Goal: Task Accomplishment & Management: Manage account settings

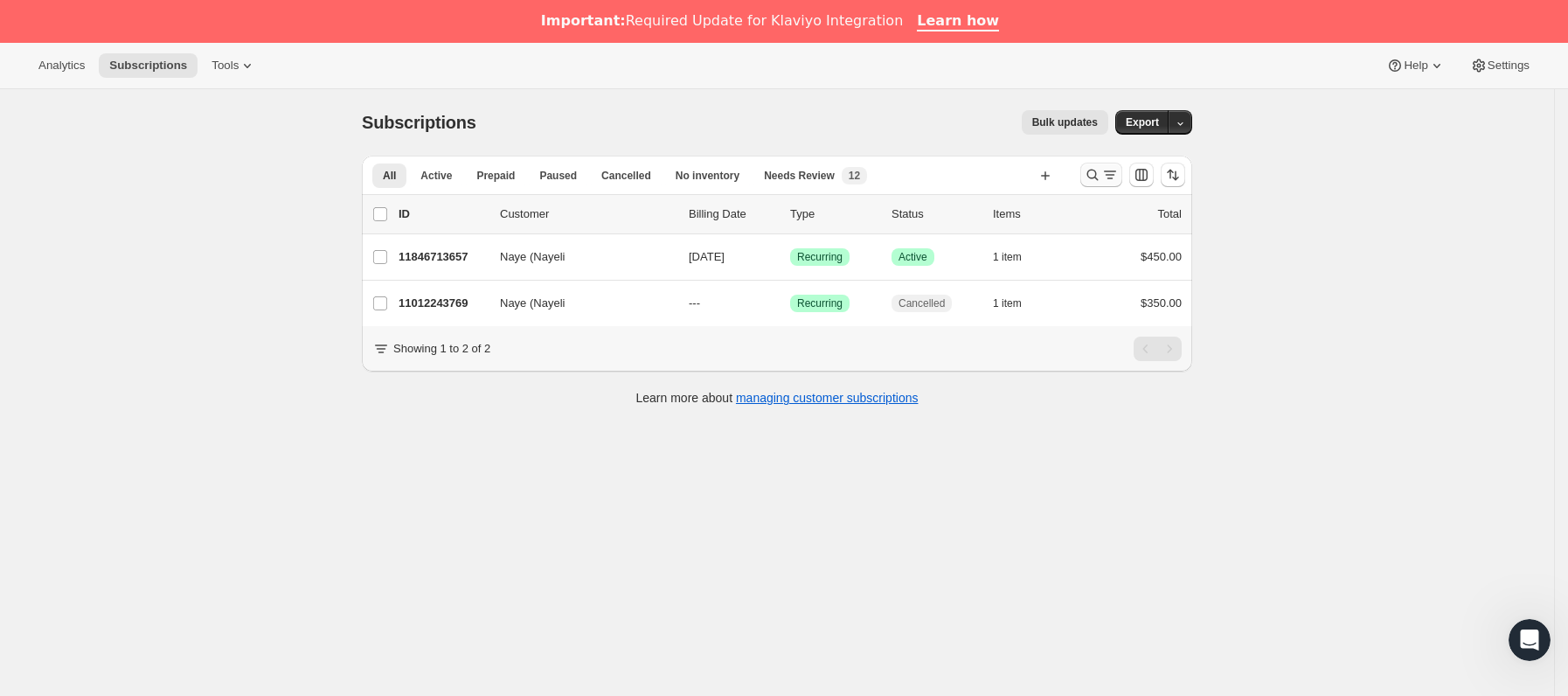
click at [1096, 172] on icon "Buscar y filtrar resultados" at bounding box center [1092, 175] width 18 height 18
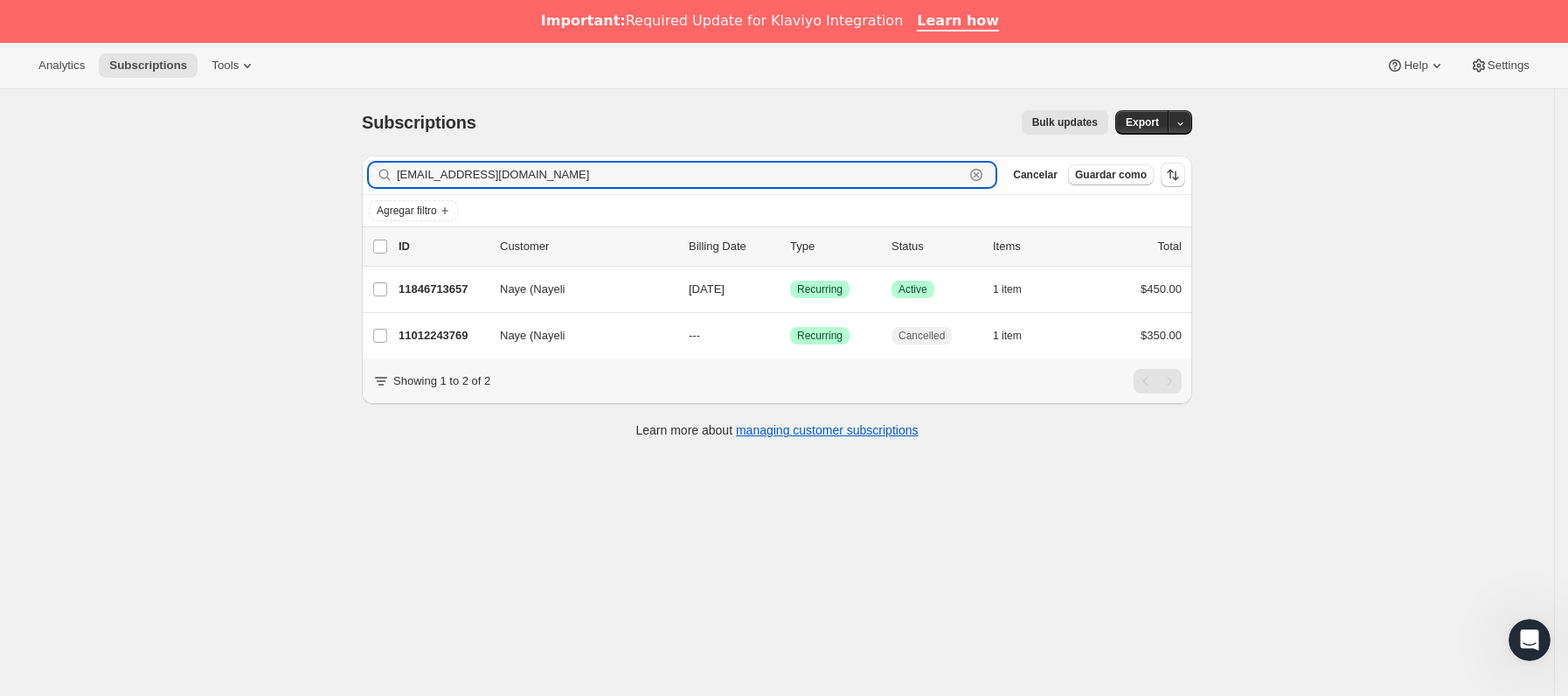
paste input "[EMAIL_ADDRESS][DOMAIN_NAME]"
click at [653, 165] on input "[EMAIL_ADDRESS]_[EMAIL_ADDRESS][DOMAIN_NAME]" at bounding box center [680, 175] width 567 height 25
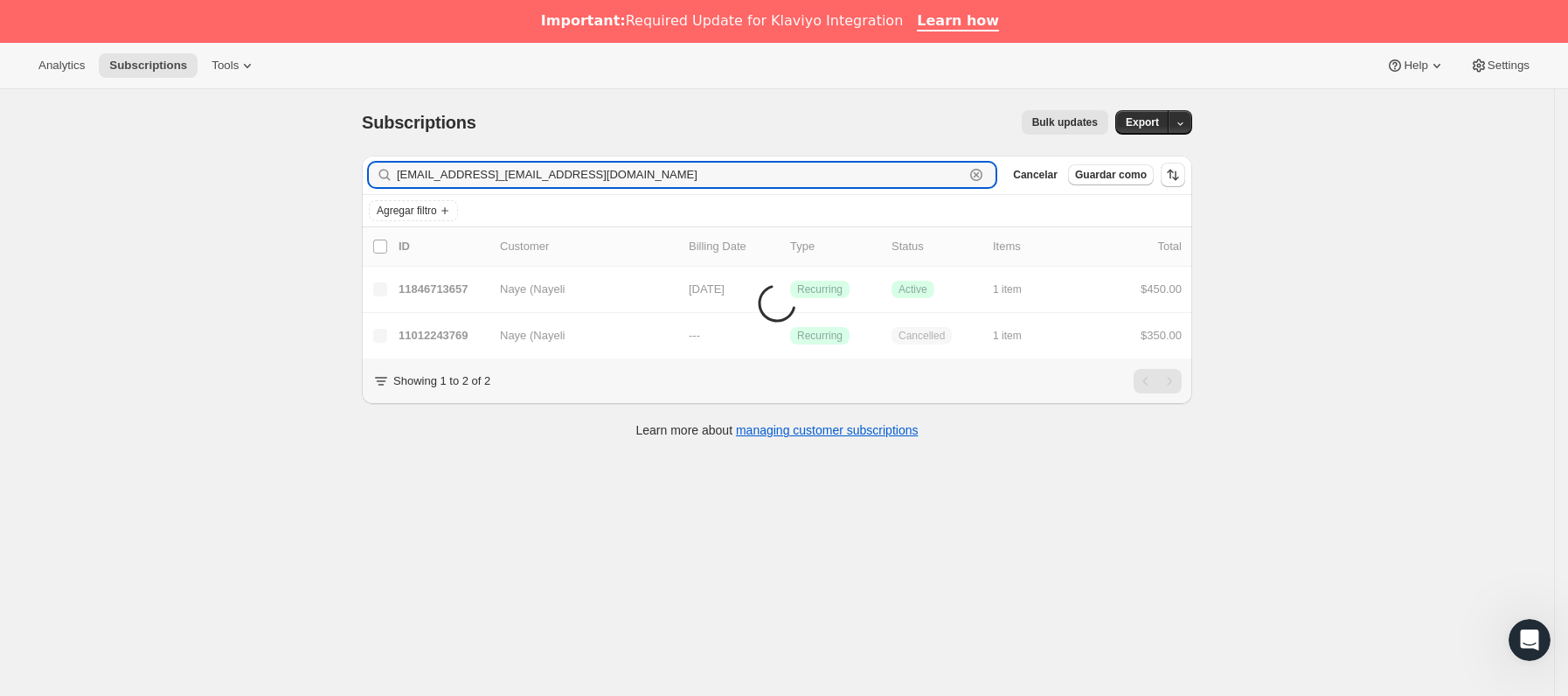
drag, startPoint x: 244, startPoint y: 168, endPoint x: 234, endPoint y: 168, distance: 10.0
click at [234, 168] on div "Subscriptions. Esta página está lista Subscriptions Bulk updates Más acciones B…" at bounding box center [777, 437] width 1554 height 696
paste input "text"
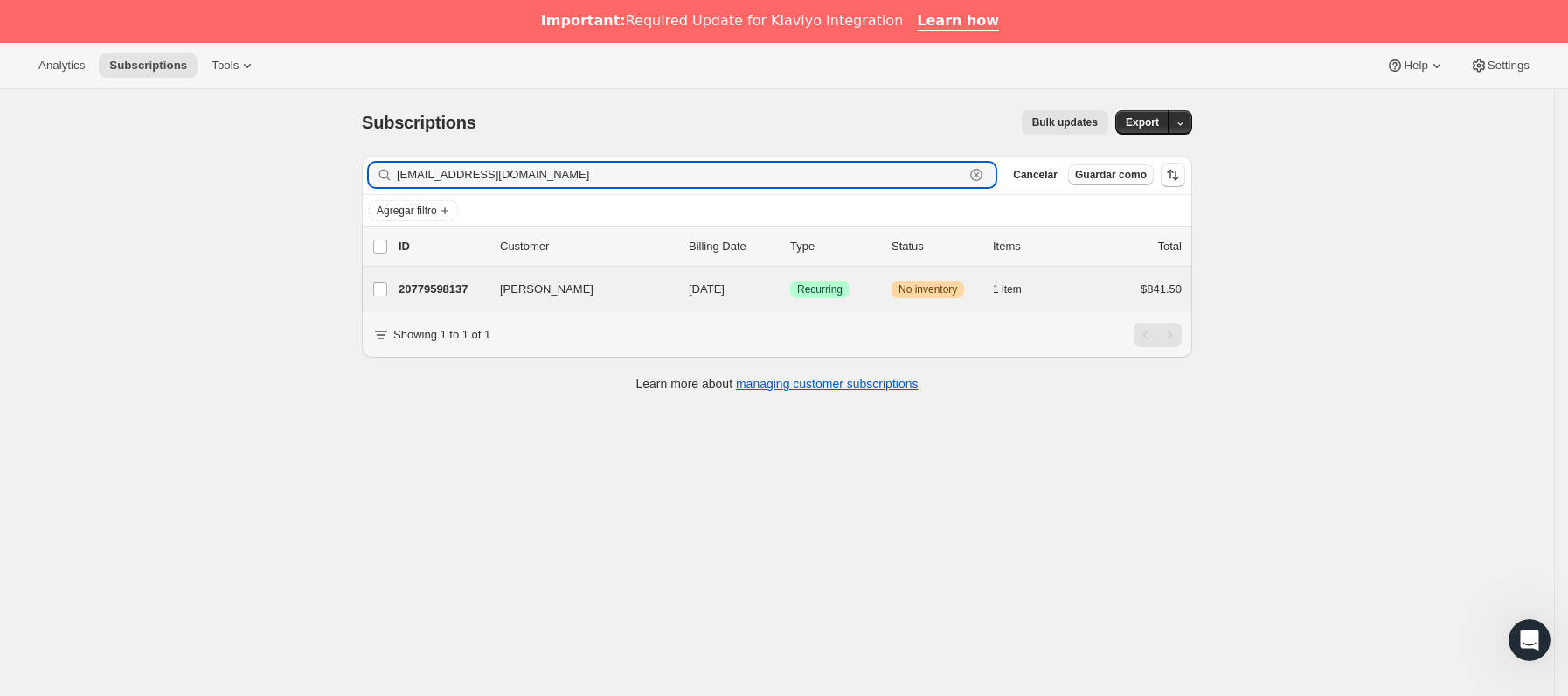
type input "[EMAIL_ADDRESS][DOMAIN_NAME]"
click at [498, 268] on div "[PERSON_NAME] 20779598137 [PERSON_NAME] [DATE] Logrado Recurring Advertencia No…" at bounding box center [776, 290] width 830 height 46
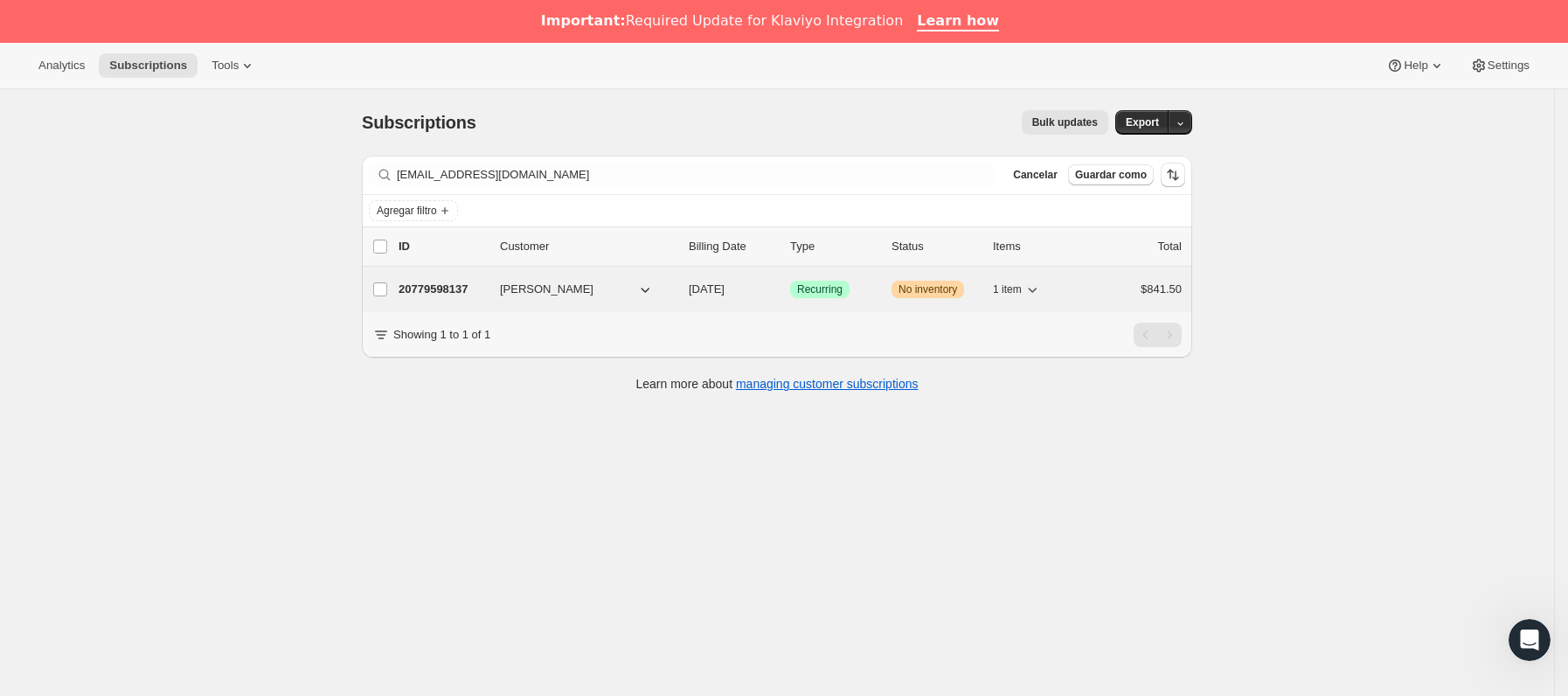
click at [464, 299] on p "20779598137" at bounding box center [442, 290] width 88 height 18
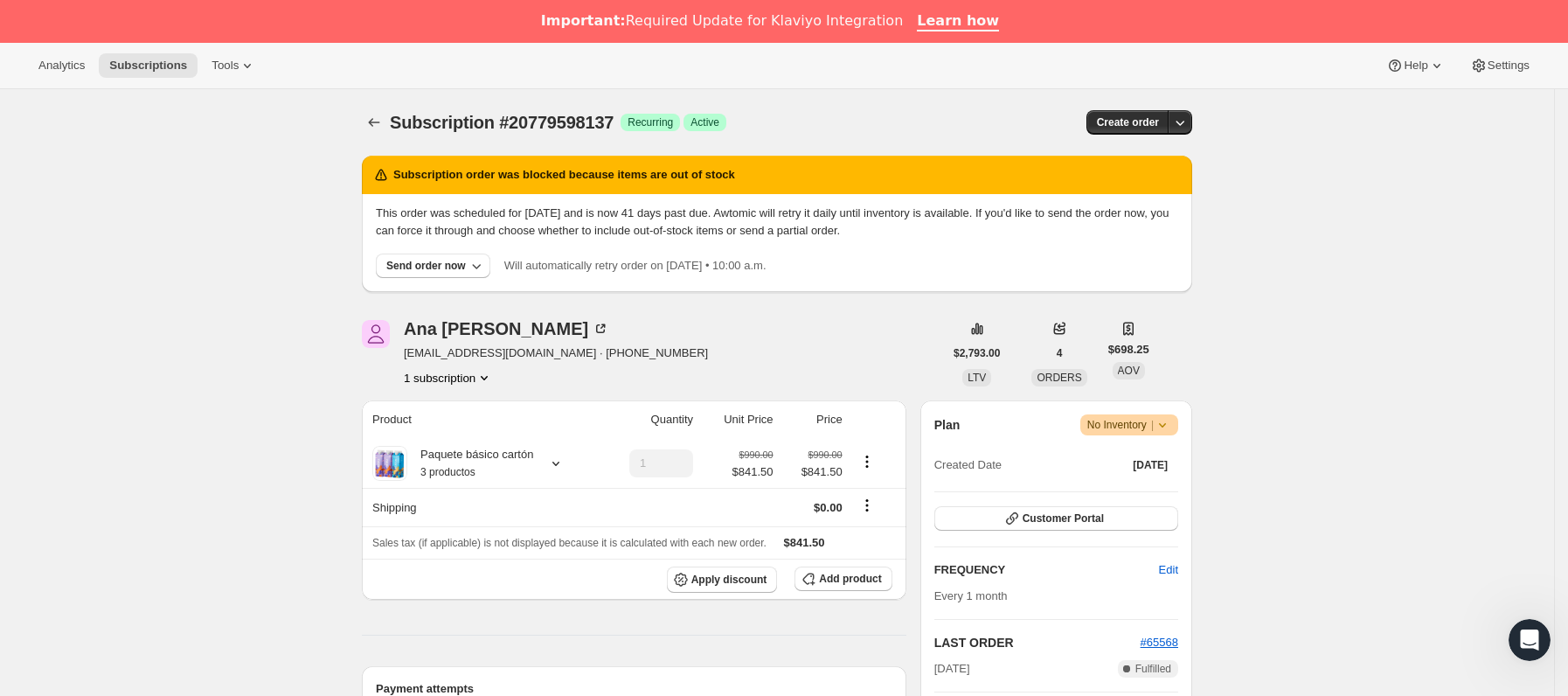
click at [1169, 418] on icon at bounding box center [1162, 425] width 18 height 18
click at [1151, 479] on button "Cancel subscription" at bounding box center [1135, 489] width 109 height 28
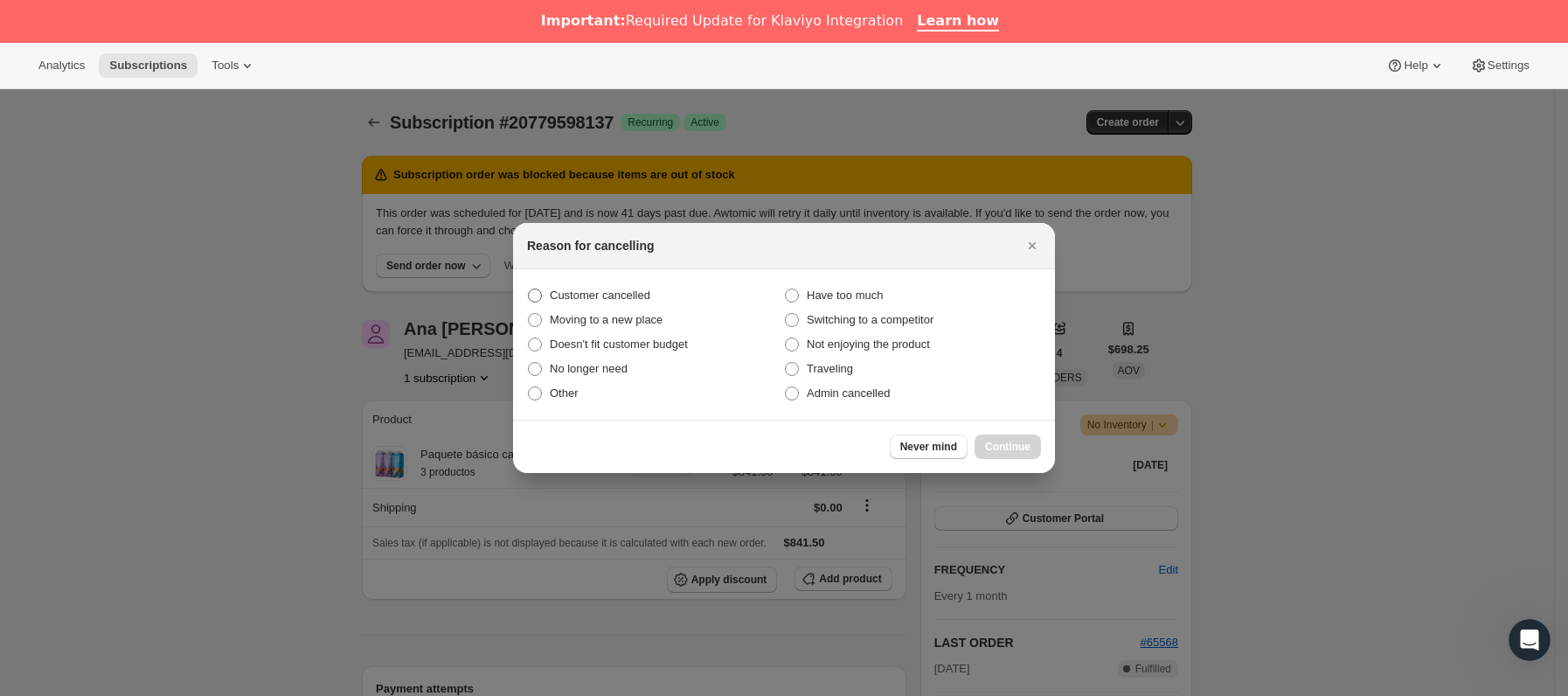
click at [616, 292] on span "Customer cancelled" at bounding box center [599, 295] width 101 height 13
click at [528, 290] on input "Customer cancelled" at bounding box center [528, 289] width 1 height 1
radio input "true"
click at [1001, 438] on button "Continue" at bounding box center [1008, 446] width 66 height 25
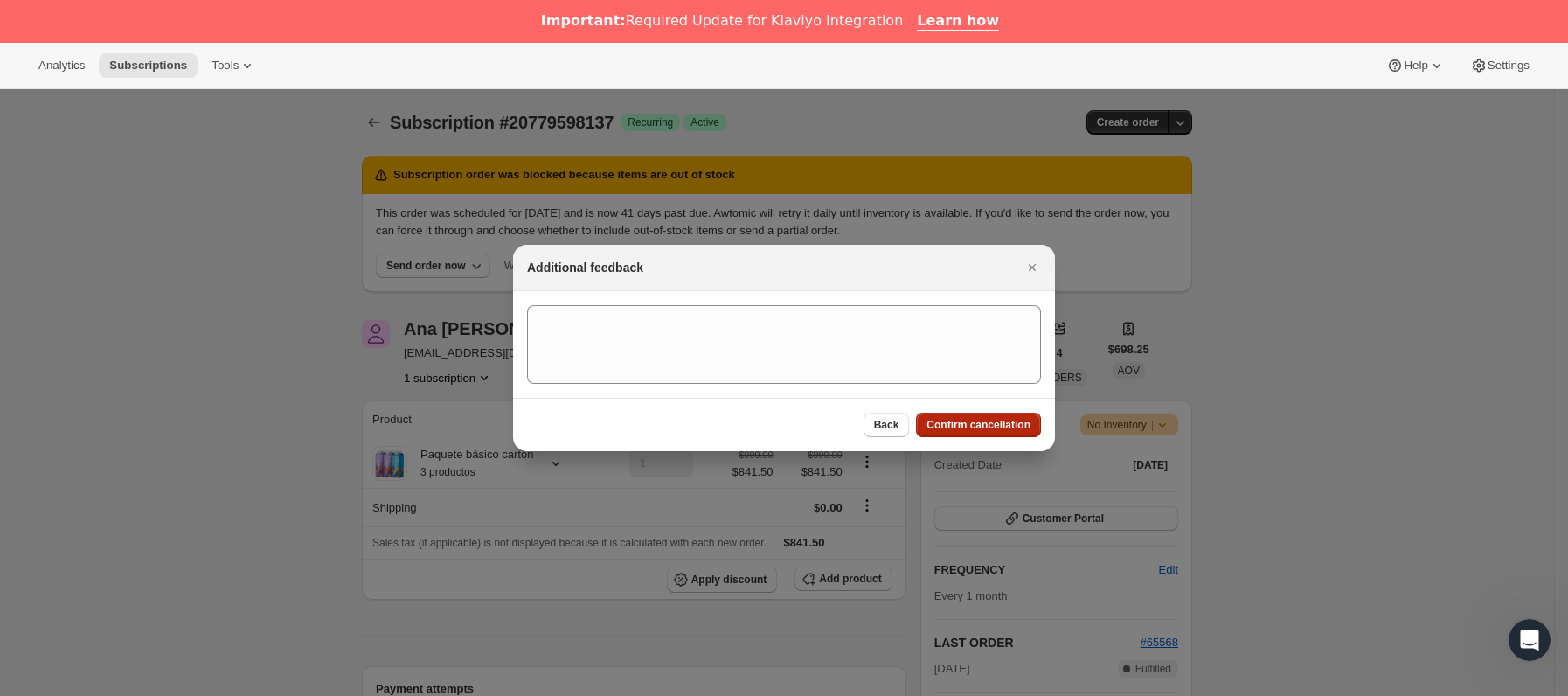
click at [1002, 420] on span "Confirm cancellation" at bounding box center [978, 425] width 104 height 14
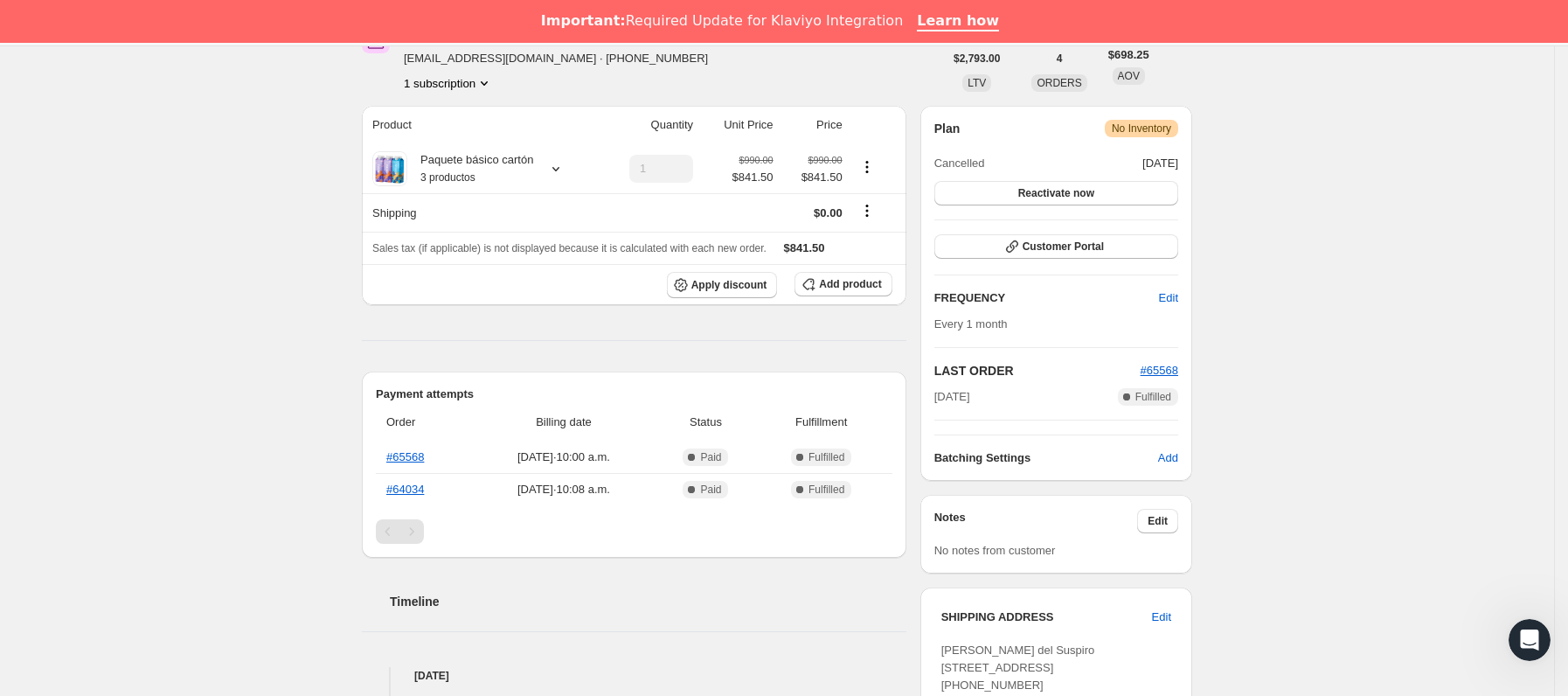
scroll to position [524, 0]
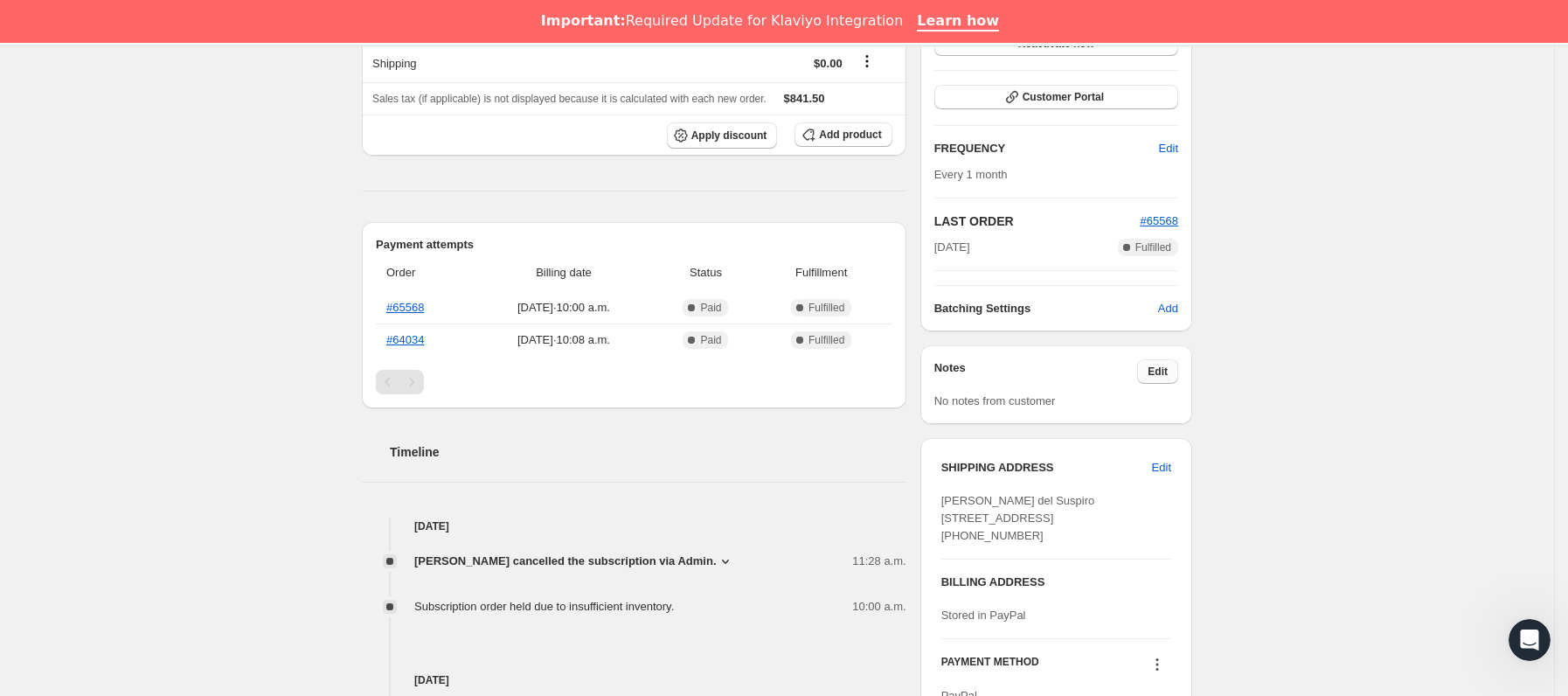
click at [1167, 374] on span "Edit" at bounding box center [1157, 371] width 20 height 14
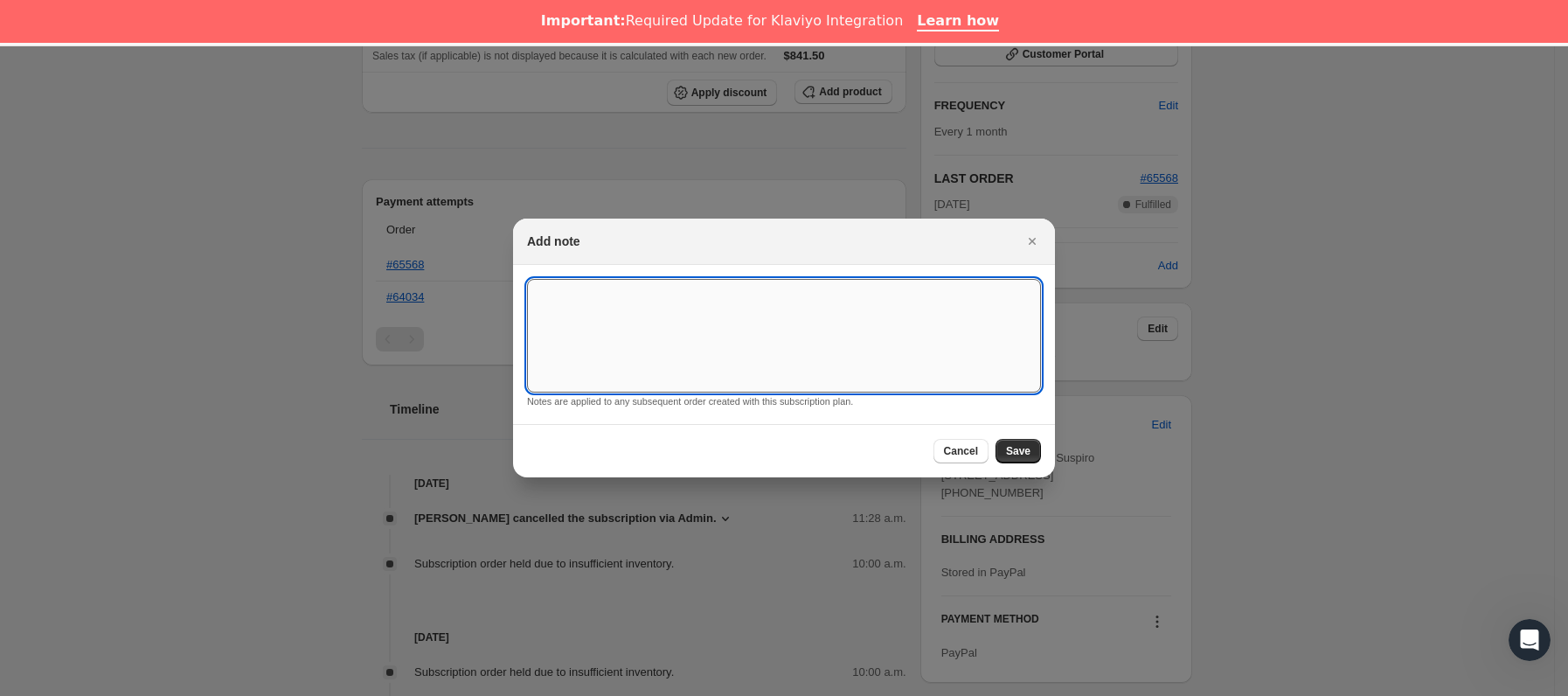
click at [844, 299] on textarea ":r7u:" at bounding box center [783, 336] width 514 height 114
type textarea "por falta de stock "Qué ineficaz""
click at [1019, 444] on span "Save" at bounding box center [1018, 451] width 24 height 14
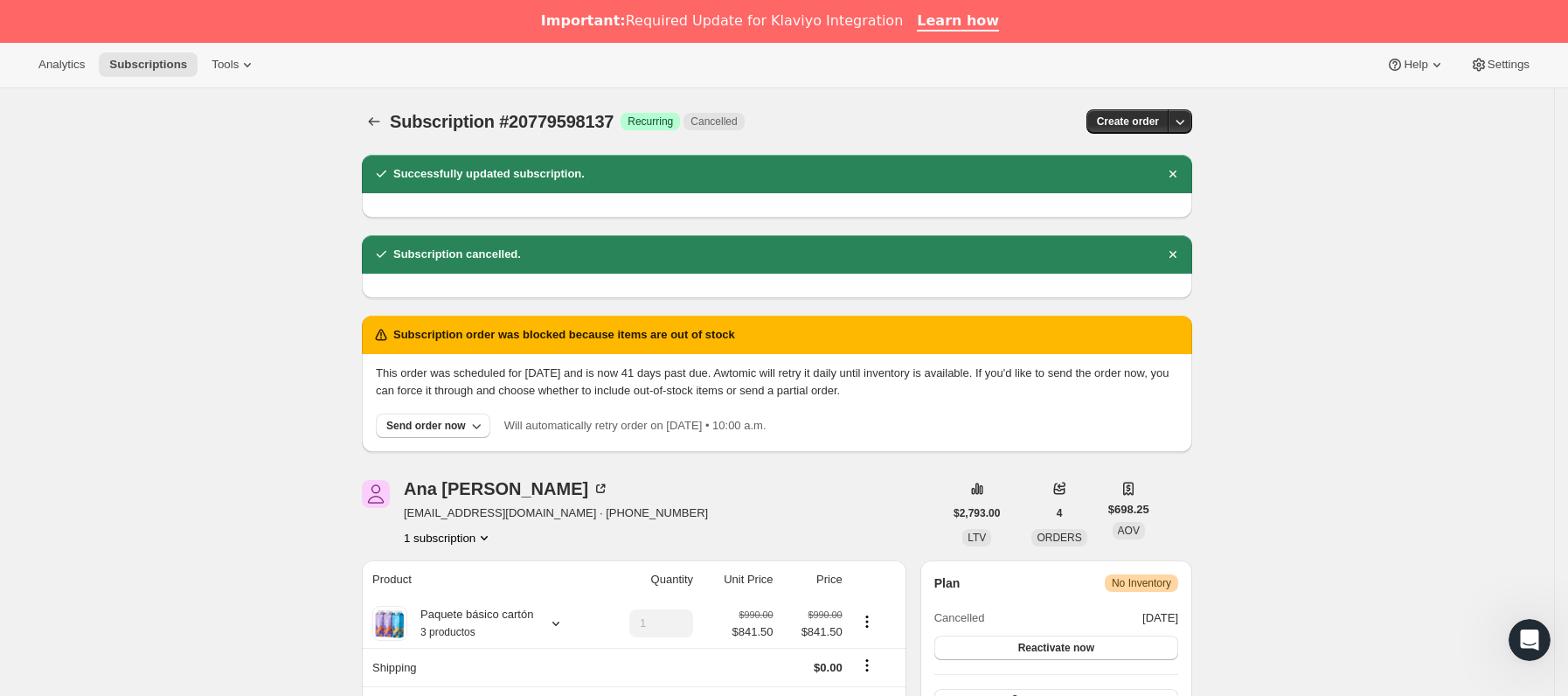
scroll to position [0, 0]
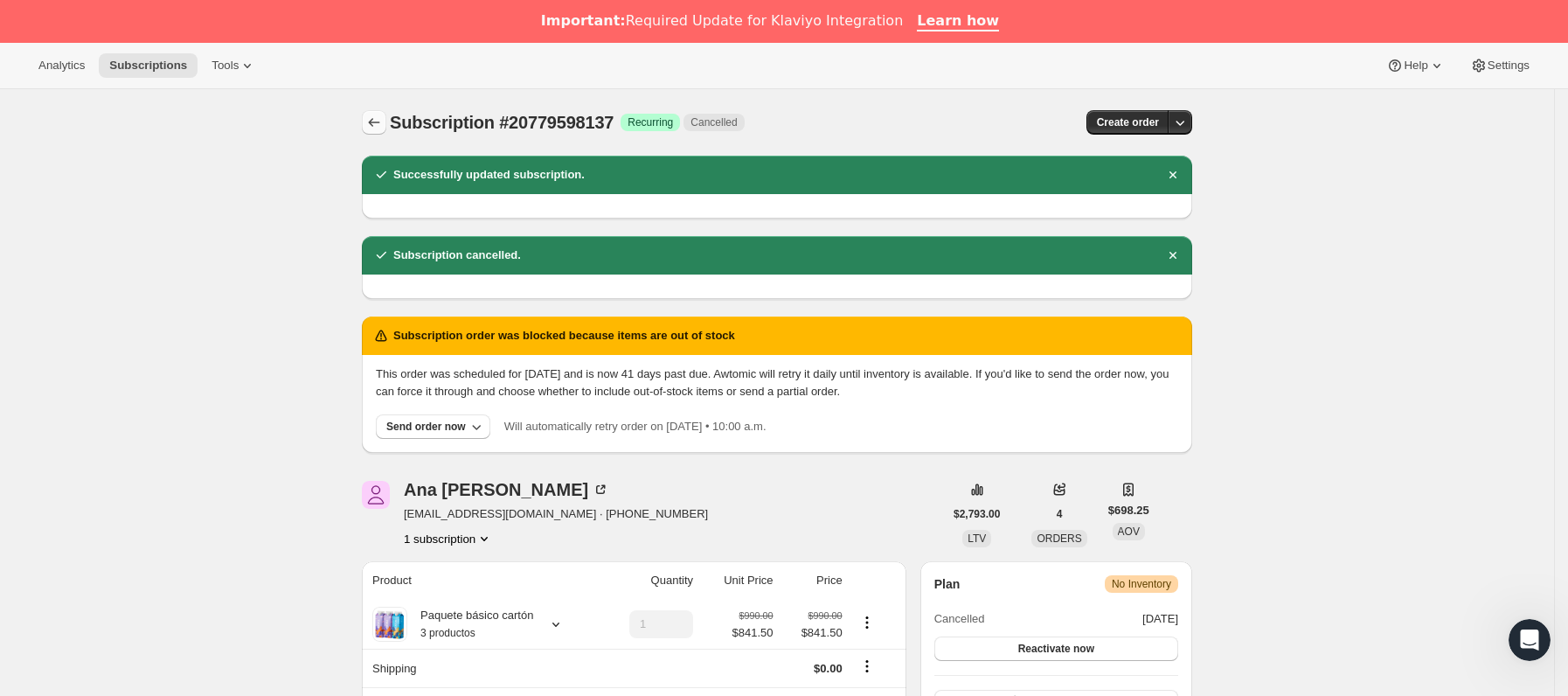
click at [380, 116] on icon "Subscriptions" at bounding box center [374, 123] width 18 height 18
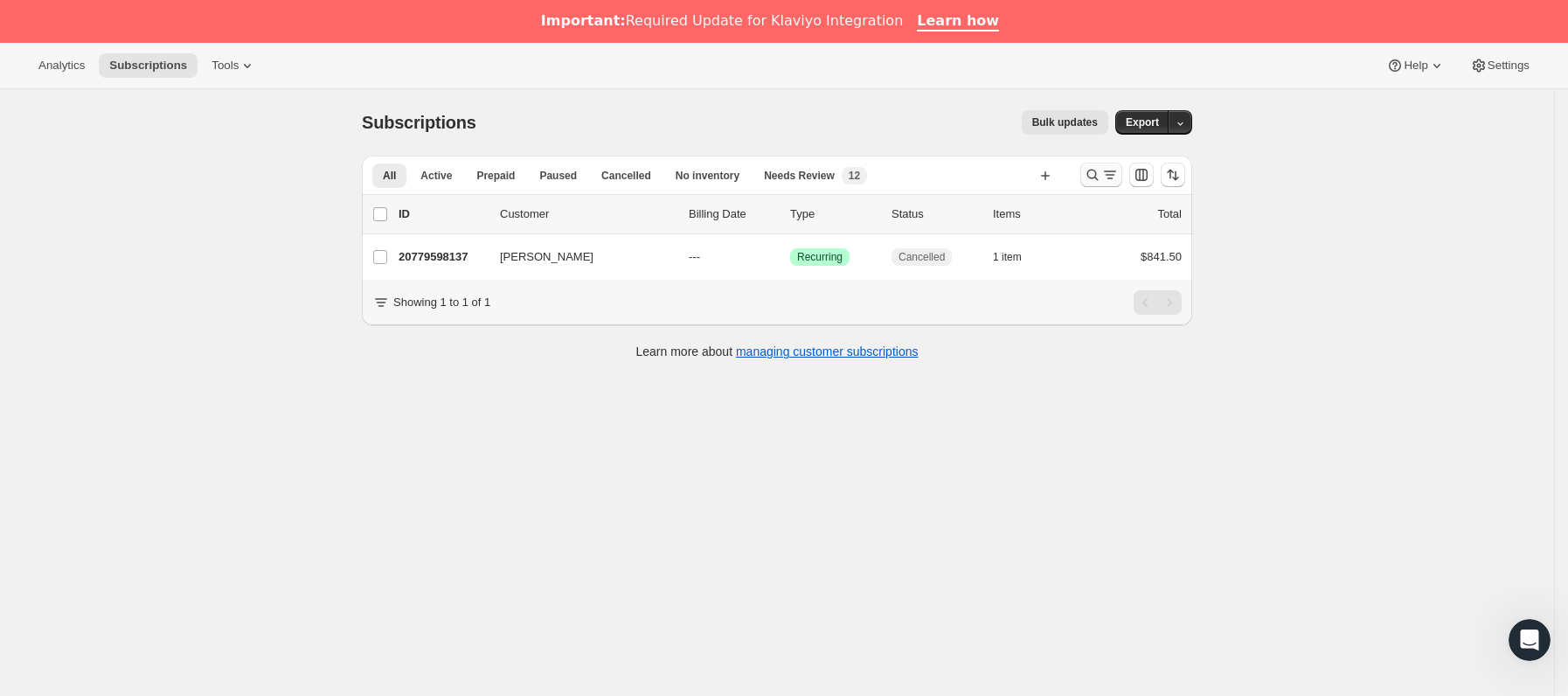
click at [1101, 170] on icon "Buscar y filtrar resultados" at bounding box center [1092, 175] width 18 height 18
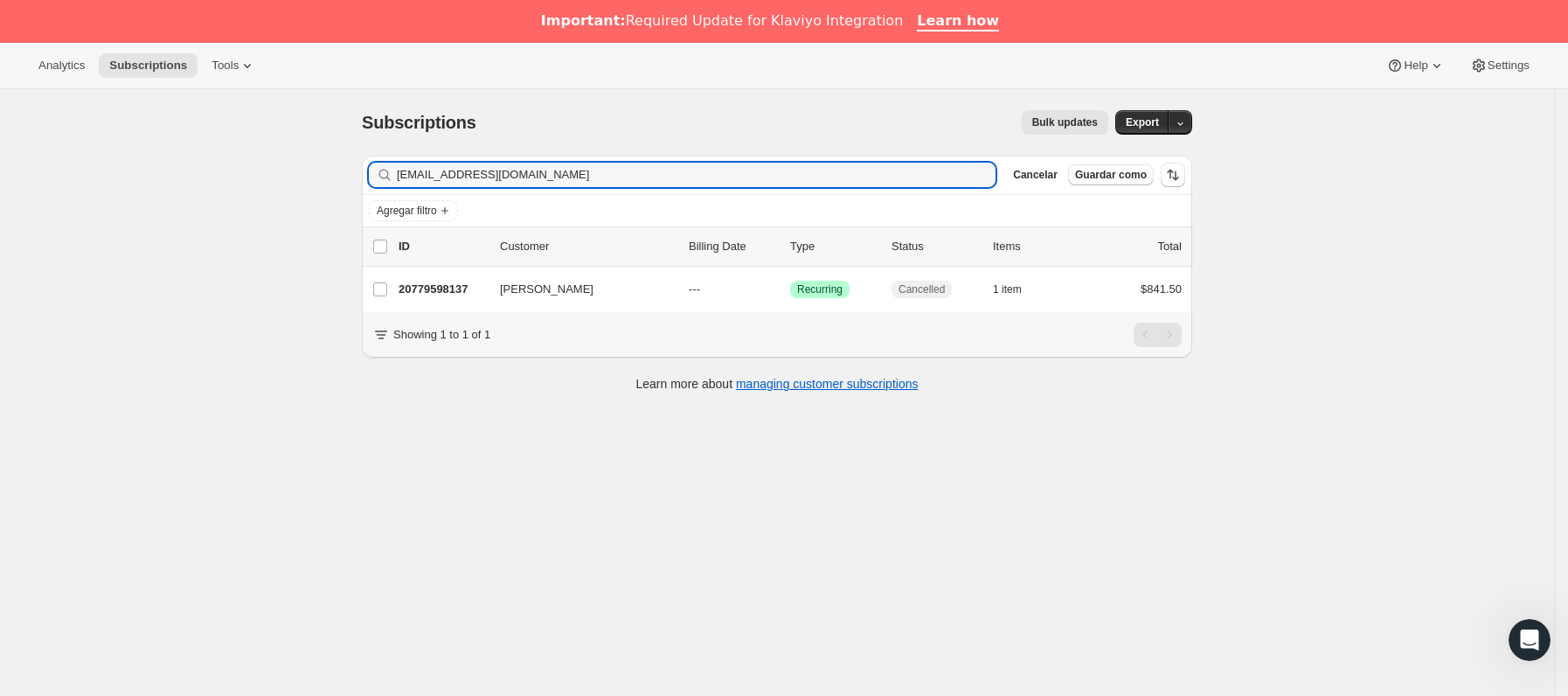
drag, startPoint x: 624, startPoint y: 186, endPoint x: 373, endPoint y: 165, distance: 251.9
click at [373, 165] on div "Filter subscribers [EMAIL_ADDRESS][DOMAIN_NAME] Borrar Cancelar Guardar como" at bounding box center [776, 175] width 830 height 39
type input "[EMAIL_ADDRESS][DOMAIN_NAME]"
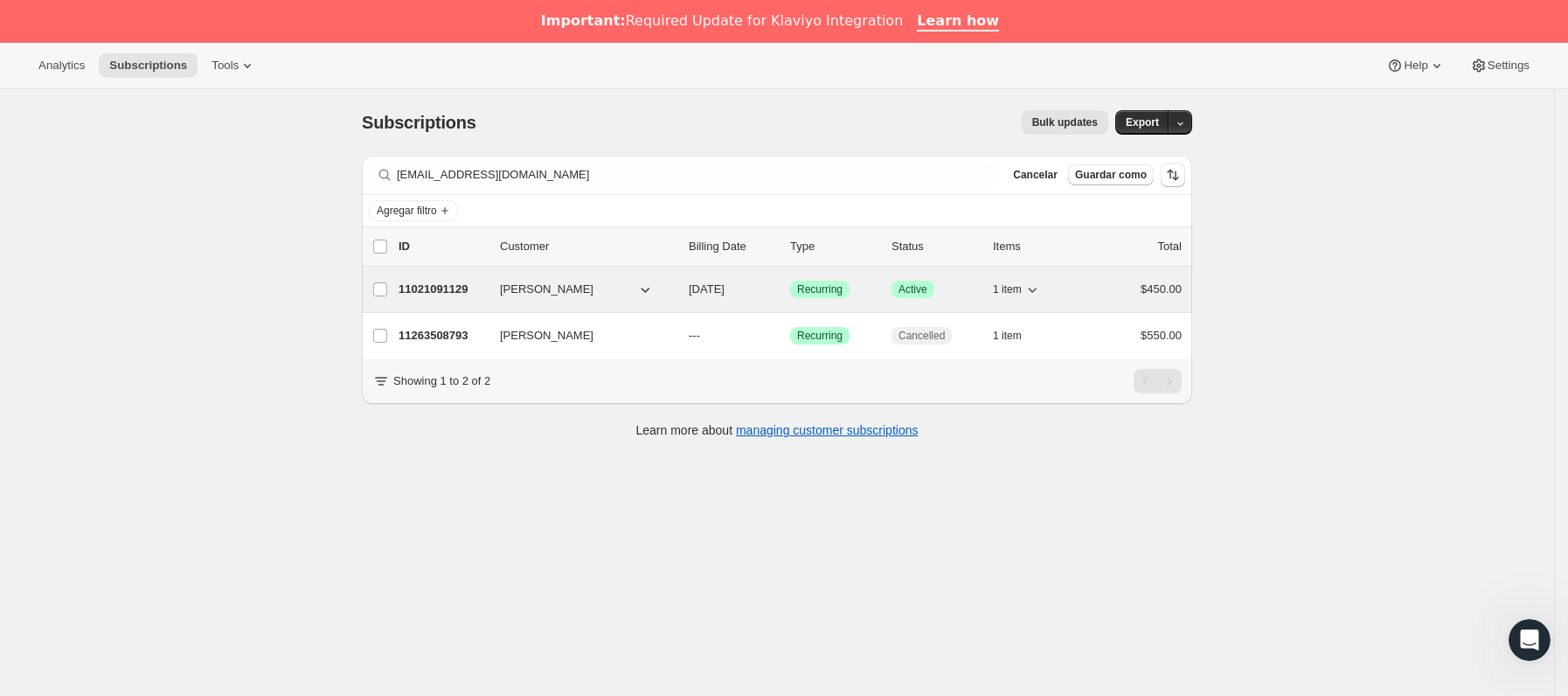
click at [498, 291] on div "11021091129 [PERSON_NAME] [DATE] Logrado Recurring Logrado Active 1 item $450.00" at bounding box center [789, 290] width 783 height 25
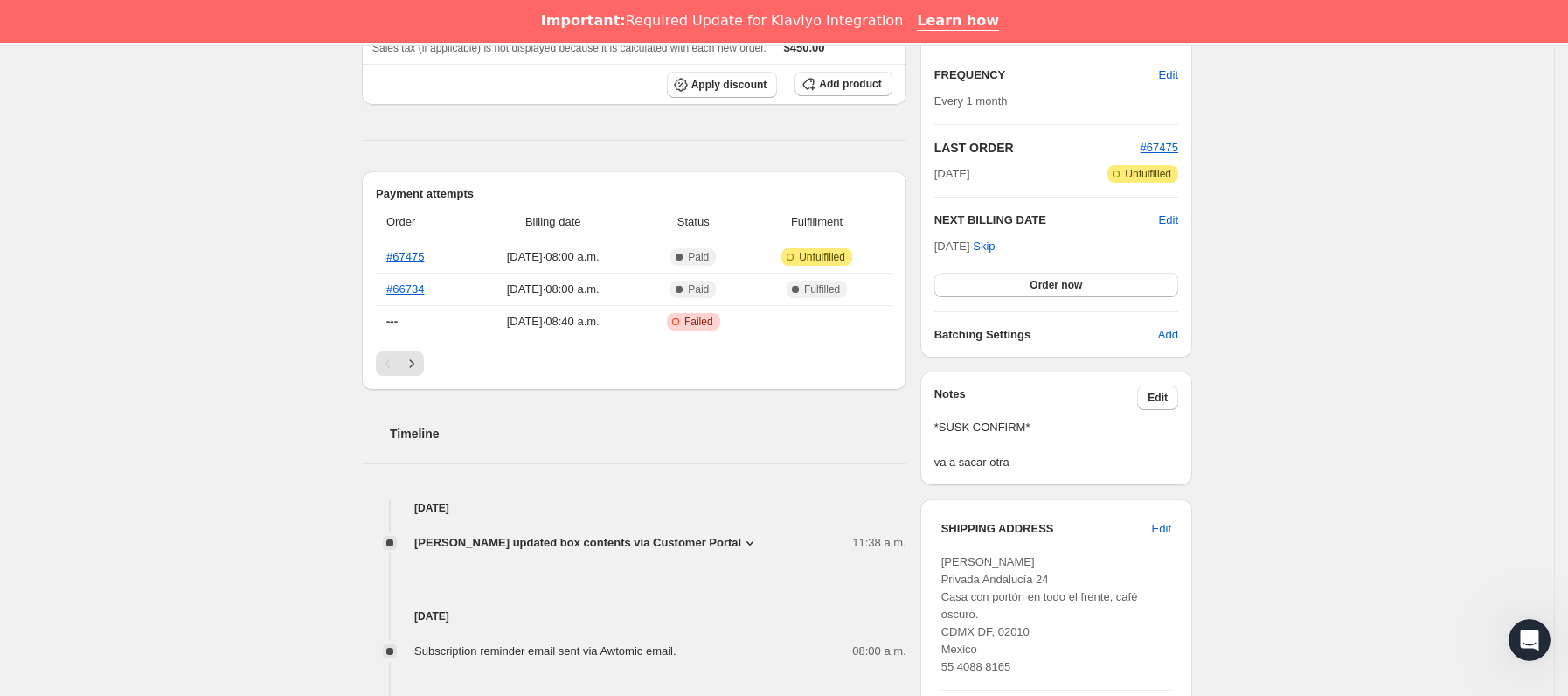
scroll to position [393, 0]
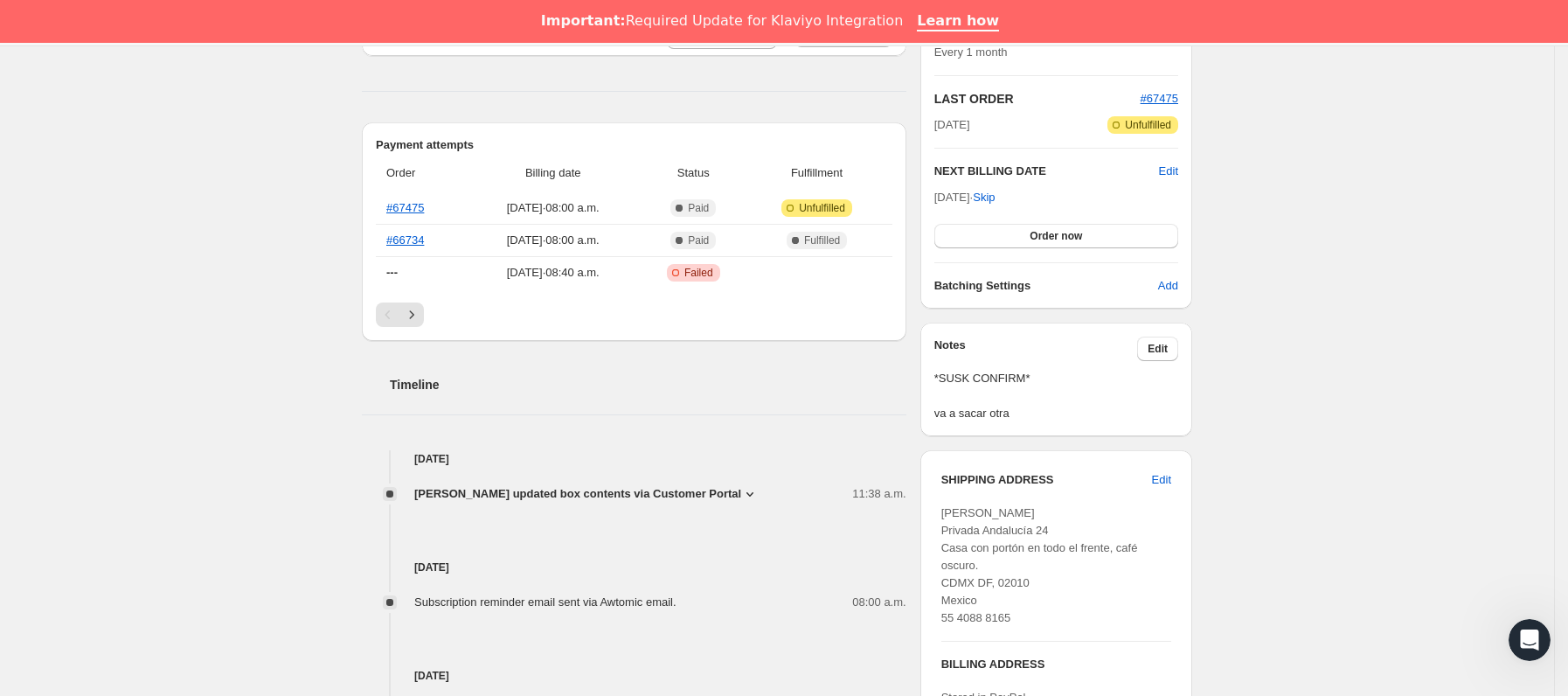
click at [587, 501] on span "[PERSON_NAME] updated box contents via Customer Portal" at bounding box center [578, 494] width 327 height 18
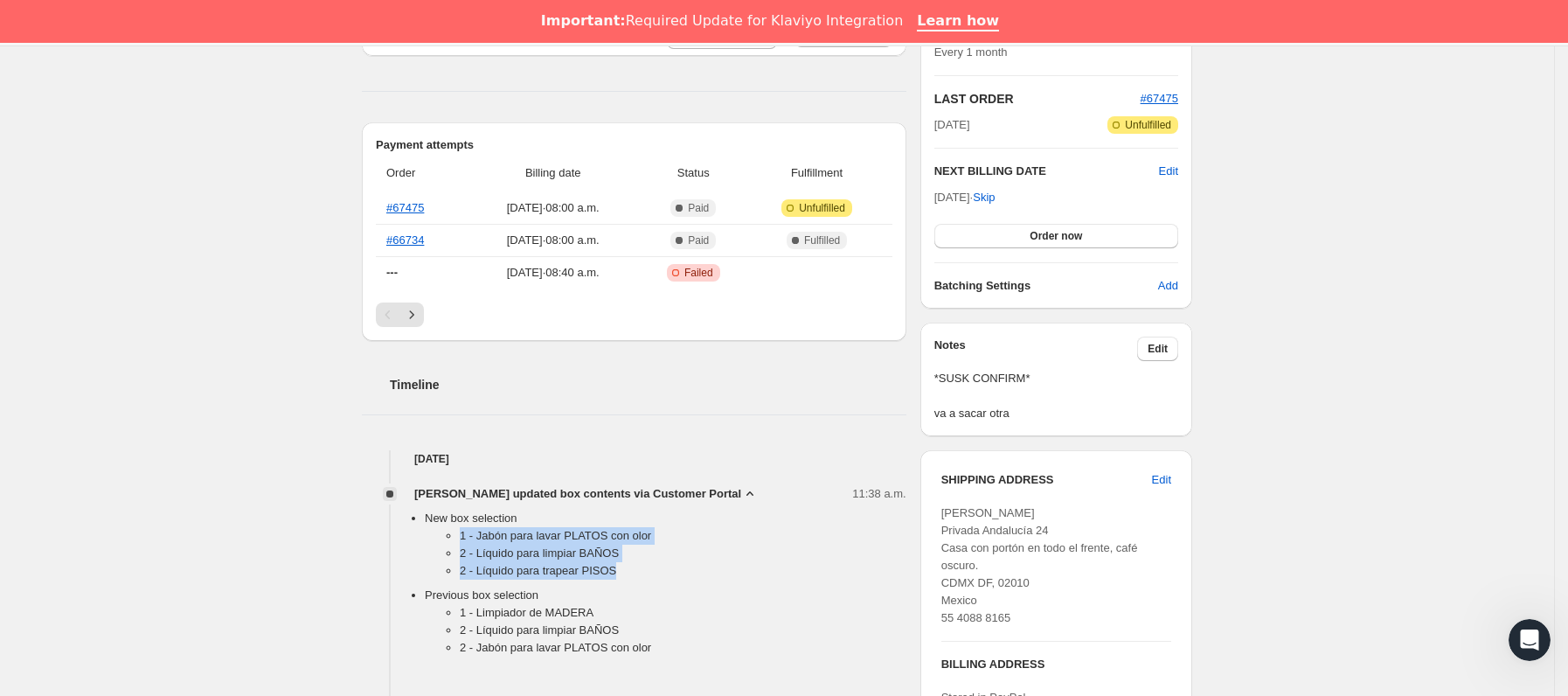
drag, startPoint x: 467, startPoint y: 540, endPoint x: 655, endPoint y: 575, distance: 191.2
click at [655, 575] on ul "1 - Jabón para lavar PLATOS con olor 2 - Líquido para limpiar BAÑOS 2 - Líquido…" at bounding box center [665, 557] width 481 height 60
copy ul "1 - Jabón para lavar PLATOS con olor 2 - Líquido para limpiar BAÑOS 2 - Líquido…"
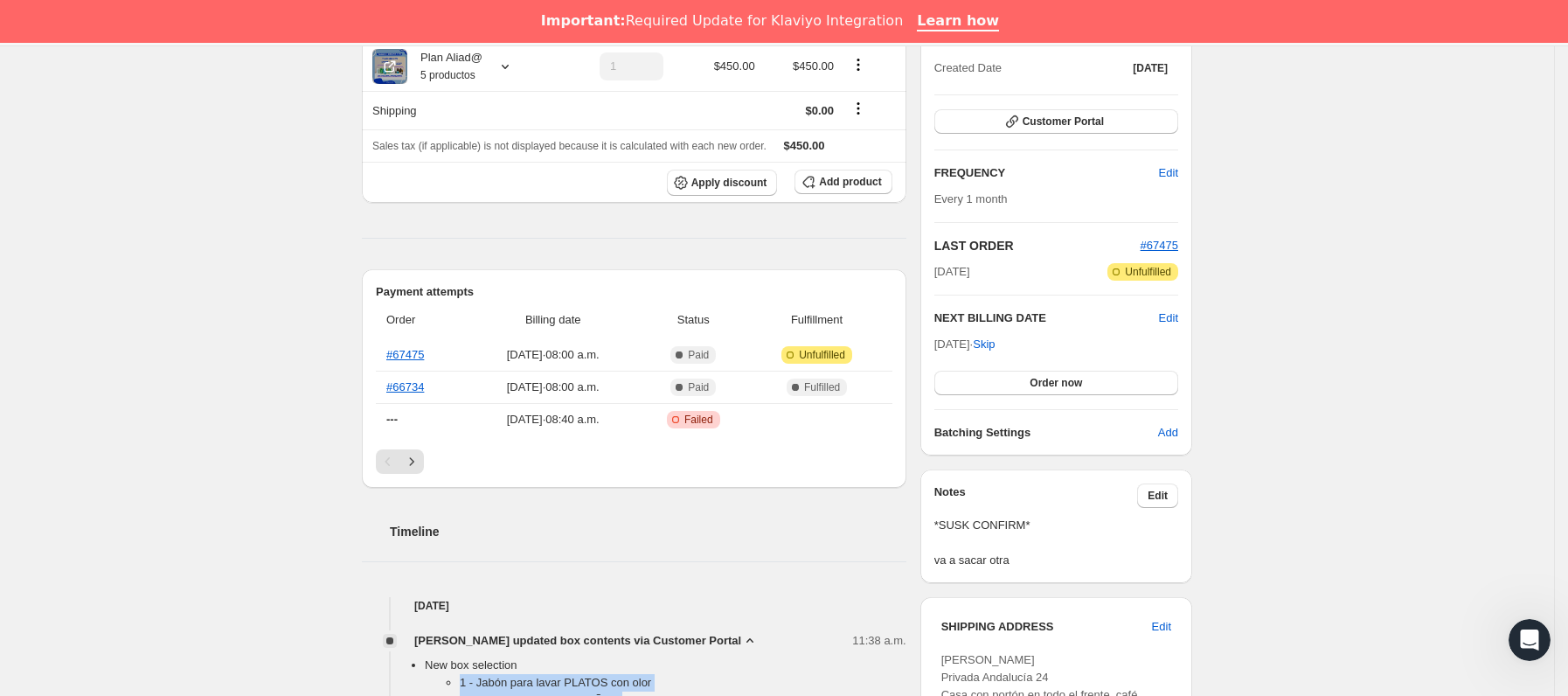
scroll to position [0, 0]
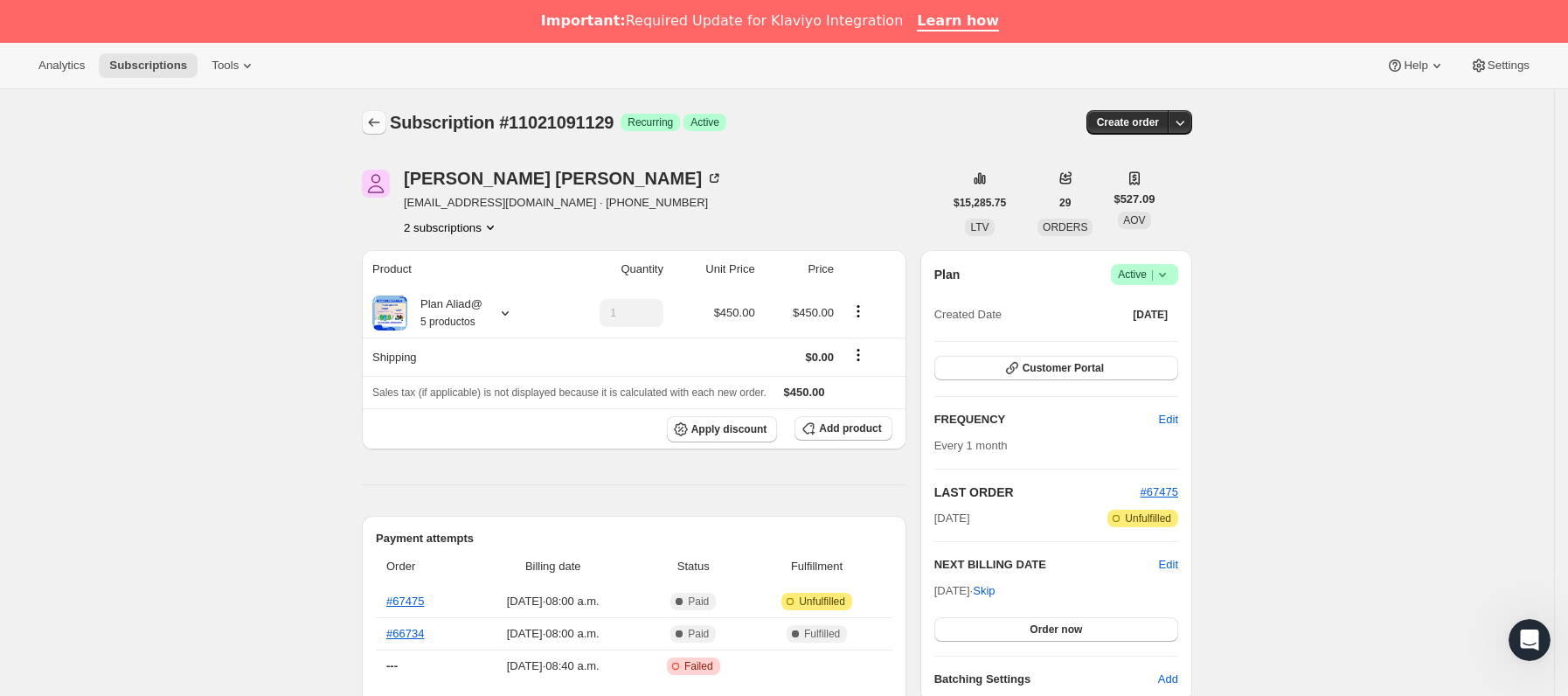
click at [381, 113] on button "Subscriptions" at bounding box center [374, 123] width 24 height 25
